Goal: Browse casually

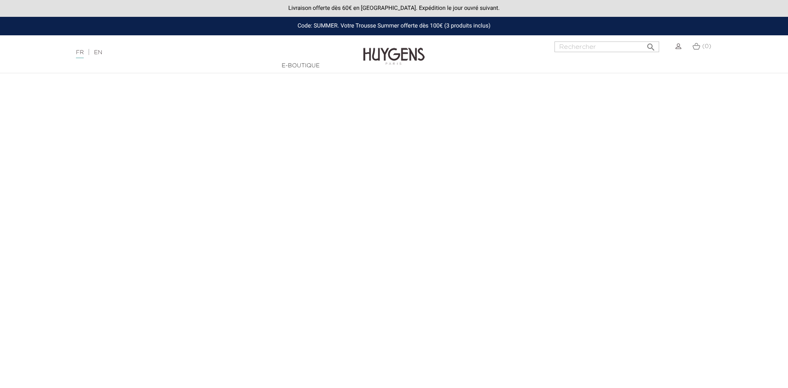
drag, startPoint x: 142, startPoint y: 74, endPoint x: 172, endPoint y: 117, distance: 52.8
click at [158, 116] on body "Livraison offerte dès 60€ en France. Expédition le jour ouvré suivant. Code: SU…" at bounding box center [394, 194] width 788 height 388
click at [176, 120] on body "Livraison offerte dès 60€ en France. Expédition le jour ouvré suivant. Code: SU…" at bounding box center [394, 194] width 788 height 388
drag, startPoint x: 508, startPoint y: 203, endPoint x: 514, endPoint y: 204, distance: 6.8
click at [514, 204] on body "Livraison offerte dès 60€ en France. Expédition le jour ouvré suivant. Code: SU…" at bounding box center [394, 194] width 788 height 388
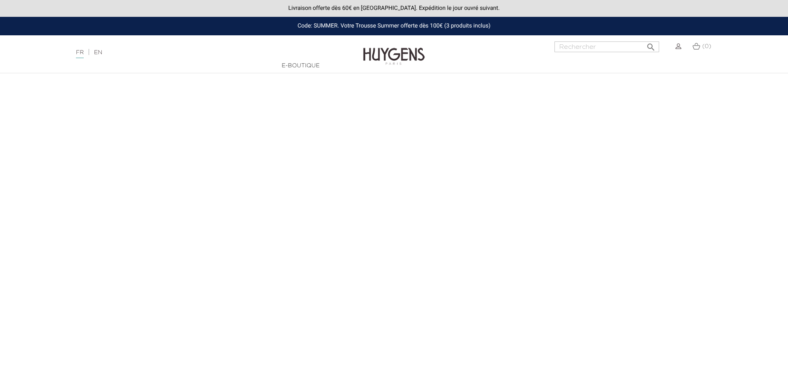
click at [588, 171] on body "Livraison offerte dès 60€ en France. Expédition le jour ouvré suivant. Code: SU…" at bounding box center [394, 194] width 788 height 388
click at [588, 165] on body "Livraison offerte dès 60€ en France. Expédition le jour ouvré suivant. Code: SU…" at bounding box center [394, 194] width 788 height 388
click at [531, 101] on body "Livraison offerte dès 60€ en France. Expédition le jour ouvré suivant. Code: SU…" at bounding box center [394, 194] width 788 height 388
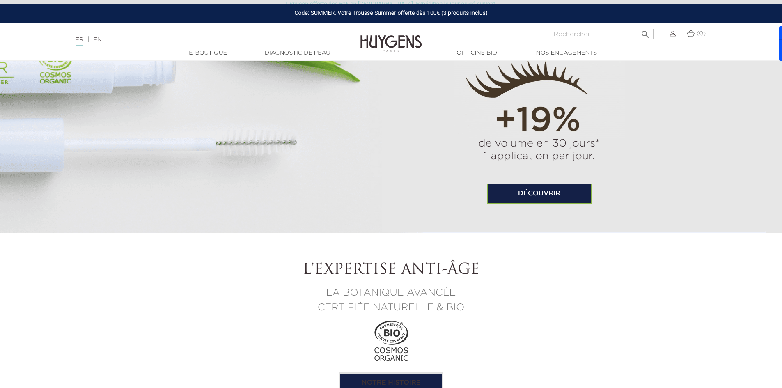
scroll to position [657, 0]
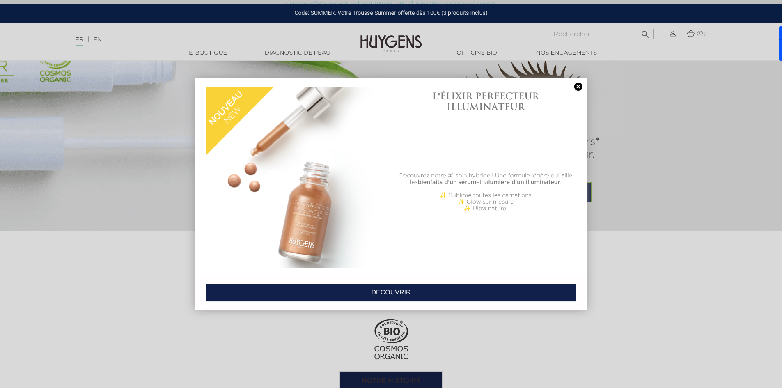
click at [606, 210] on div at bounding box center [391, 194] width 782 height 388
click at [573, 86] on link at bounding box center [577, 86] width 11 height 9
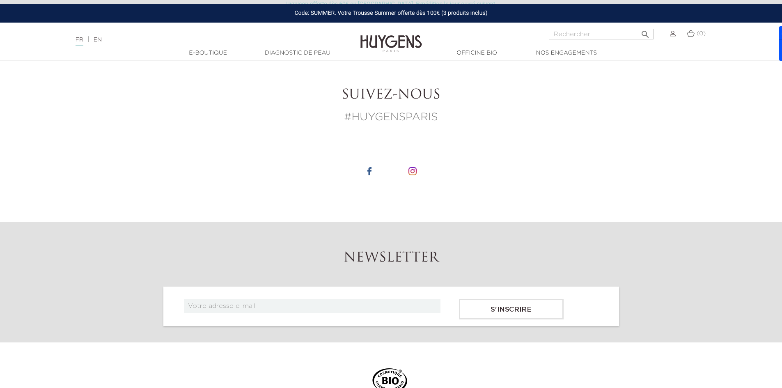
scroll to position [3037, 0]
click at [414, 166] on img at bounding box center [412, 170] width 8 height 8
